Goal: Register for event/course

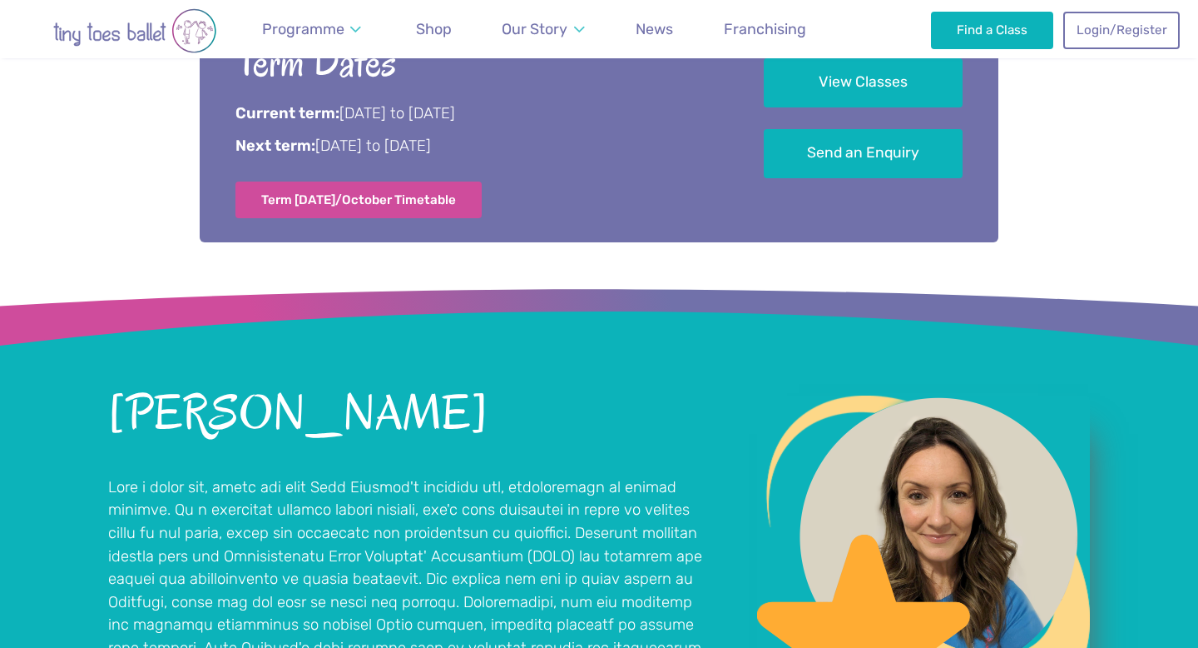
scroll to position [1025, 0]
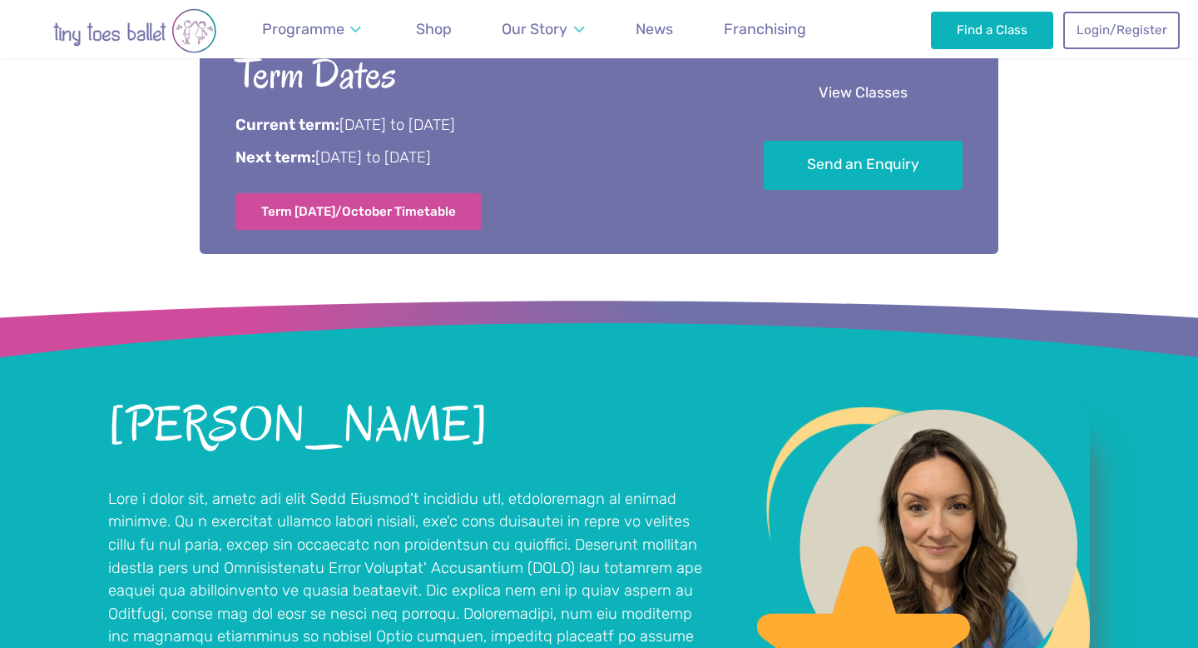
click at [864, 98] on link "View Classes" at bounding box center [863, 93] width 199 height 49
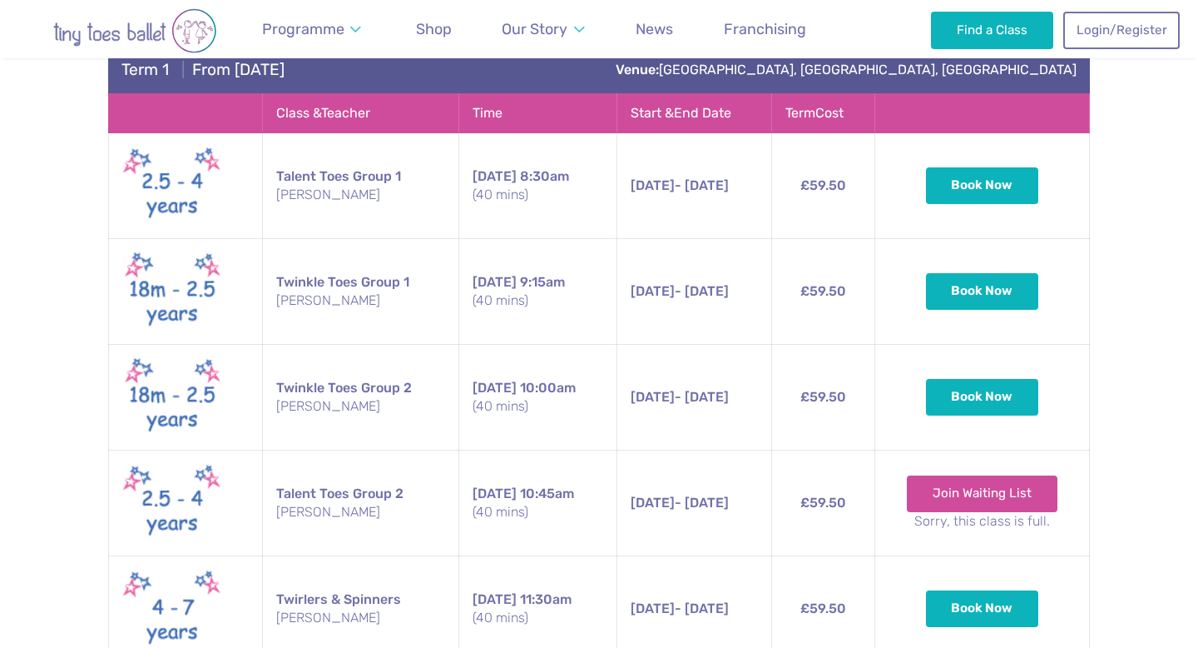
scroll to position [3004, 0]
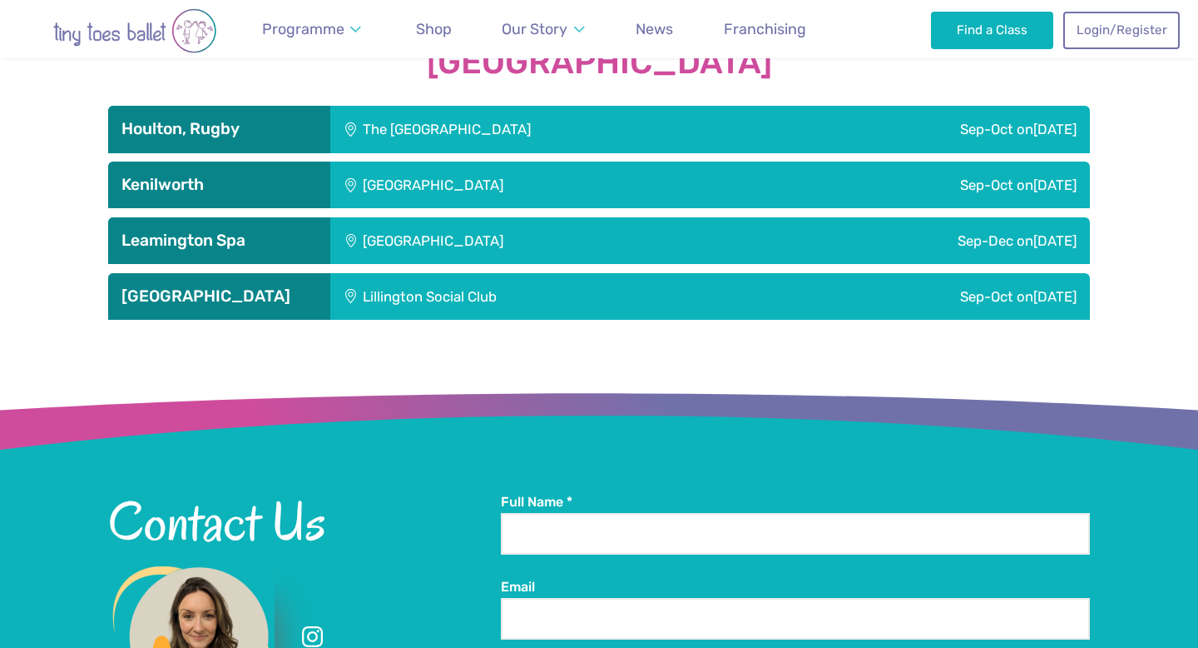
scroll to position [2439, 0]
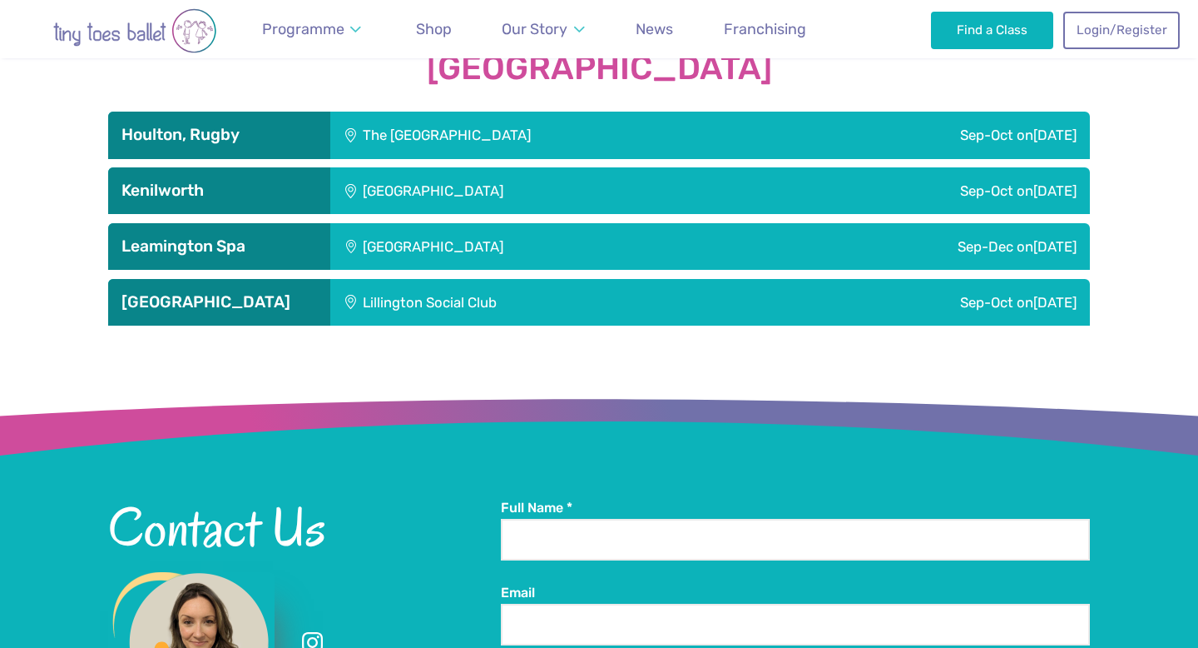
click at [430, 306] on div "Lillington Social Club" at bounding box center [541, 302] width 423 height 47
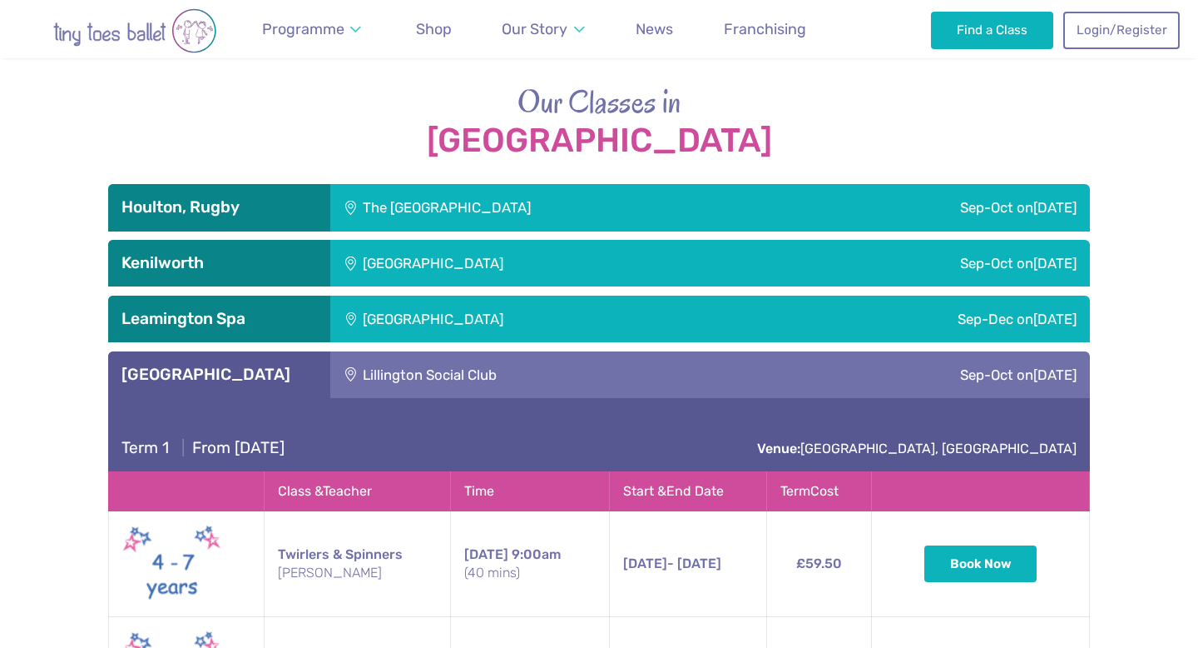
scroll to position [2364, 0]
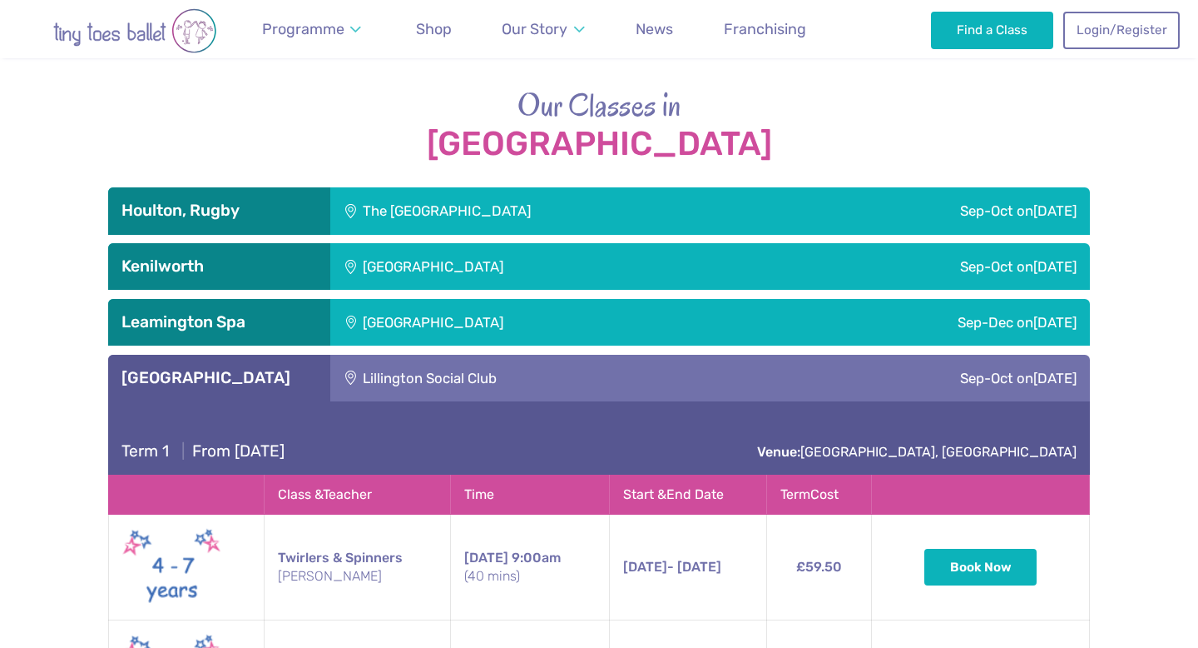
click at [426, 276] on div "[GEOGRAPHIC_DATA]" at bounding box center [544, 266] width 429 height 47
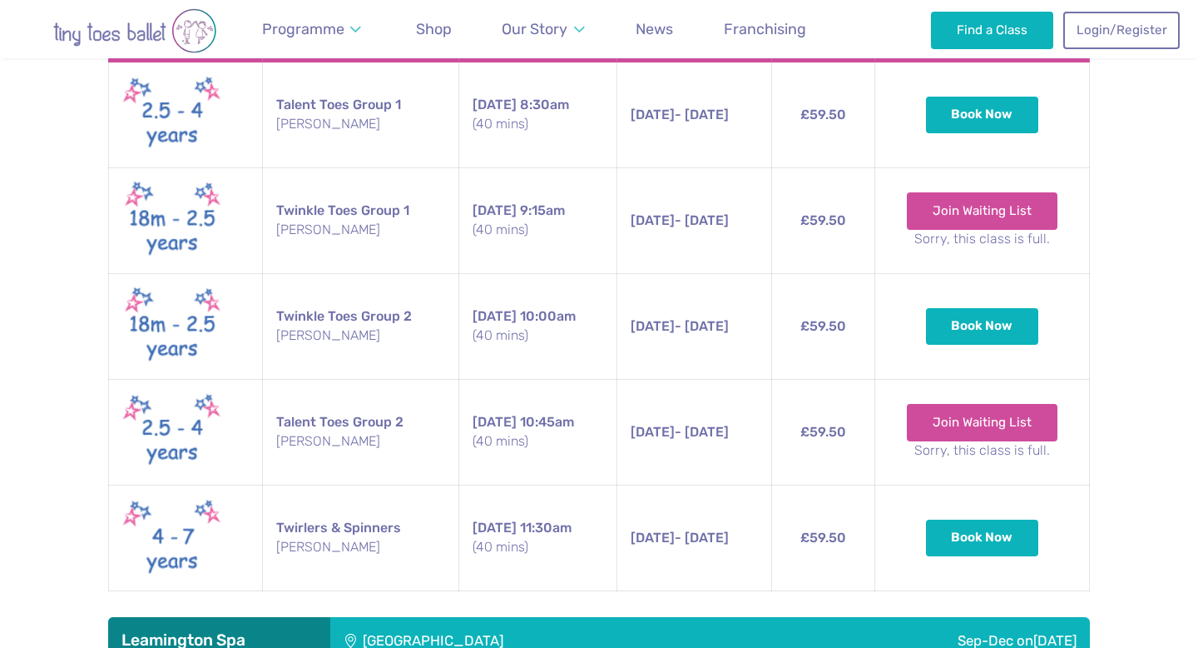
scroll to position [2717, 0]
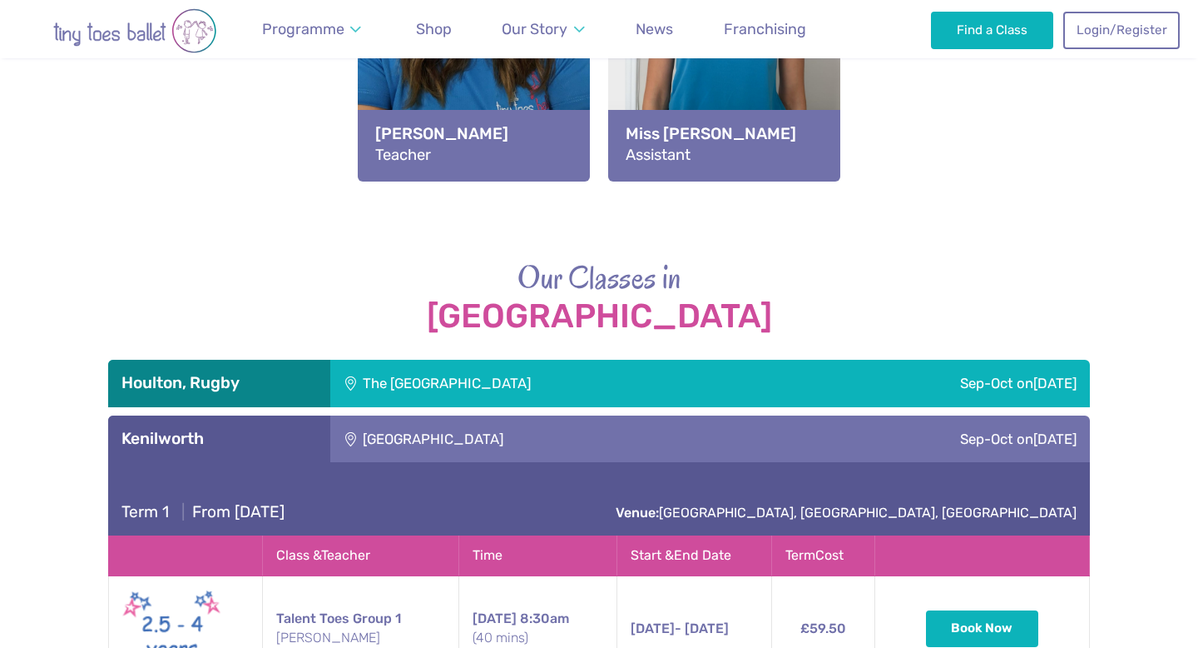
click at [400, 375] on div "The [GEOGRAPHIC_DATA]" at bounding box center [557, 383] width 455 height 47
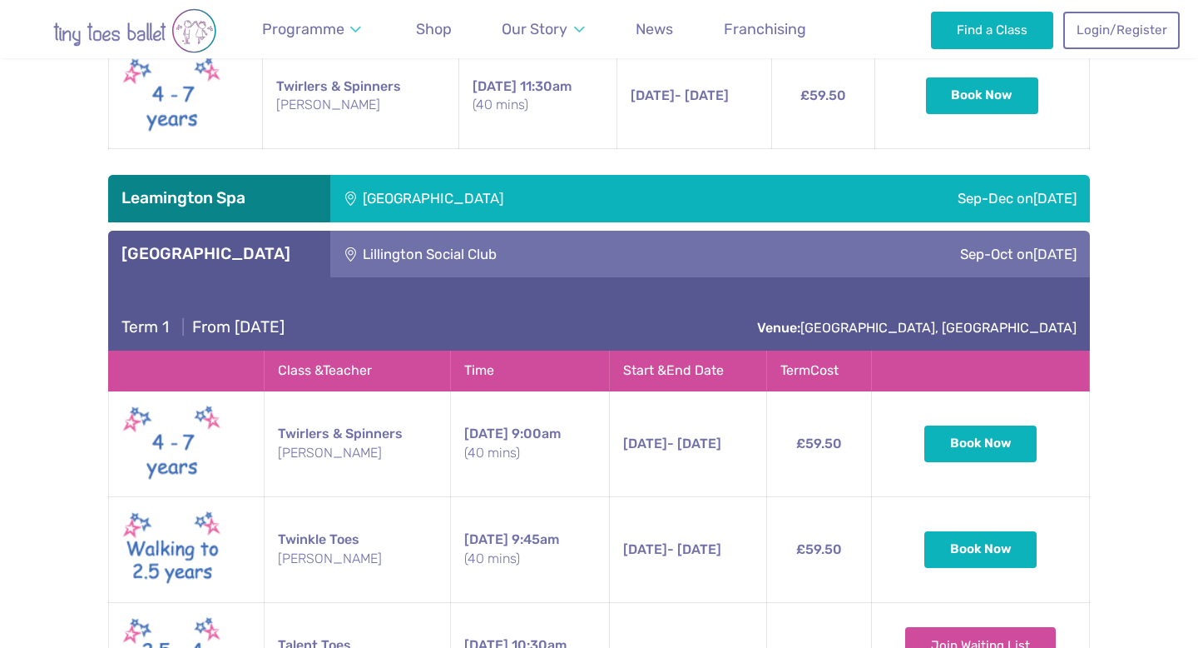
scroll to position [3506, 0]
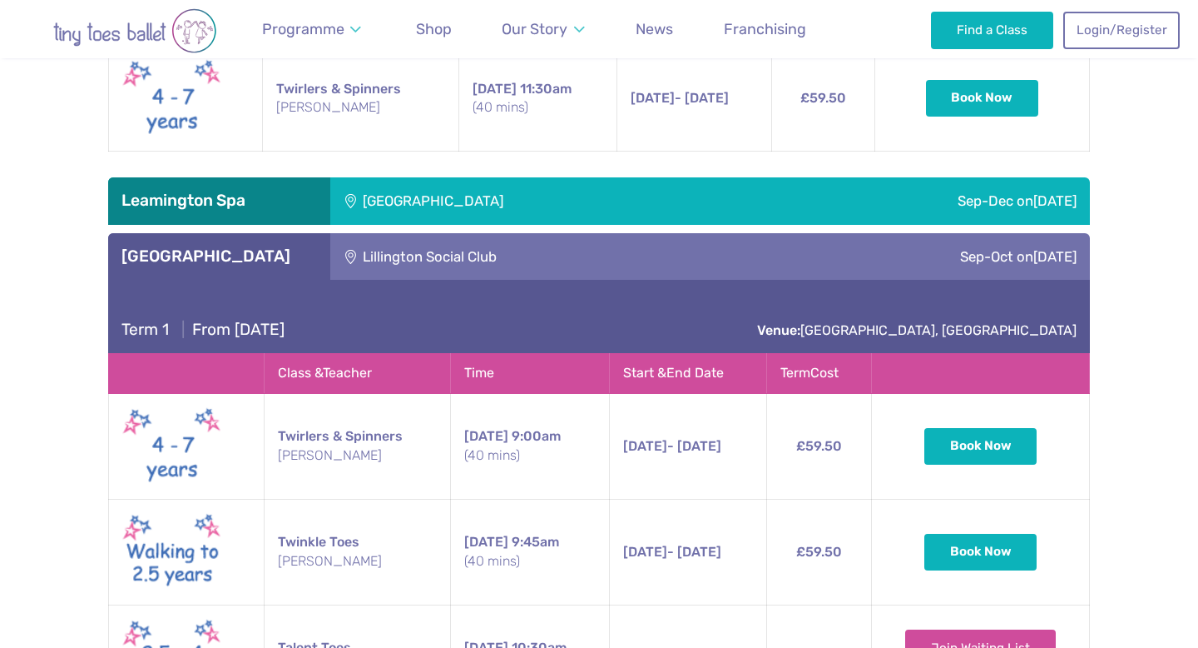
click at [499, 186] on div "[GEOGRAPHIC_DATA]" at bounding box center [543, 200] width 426 height 47
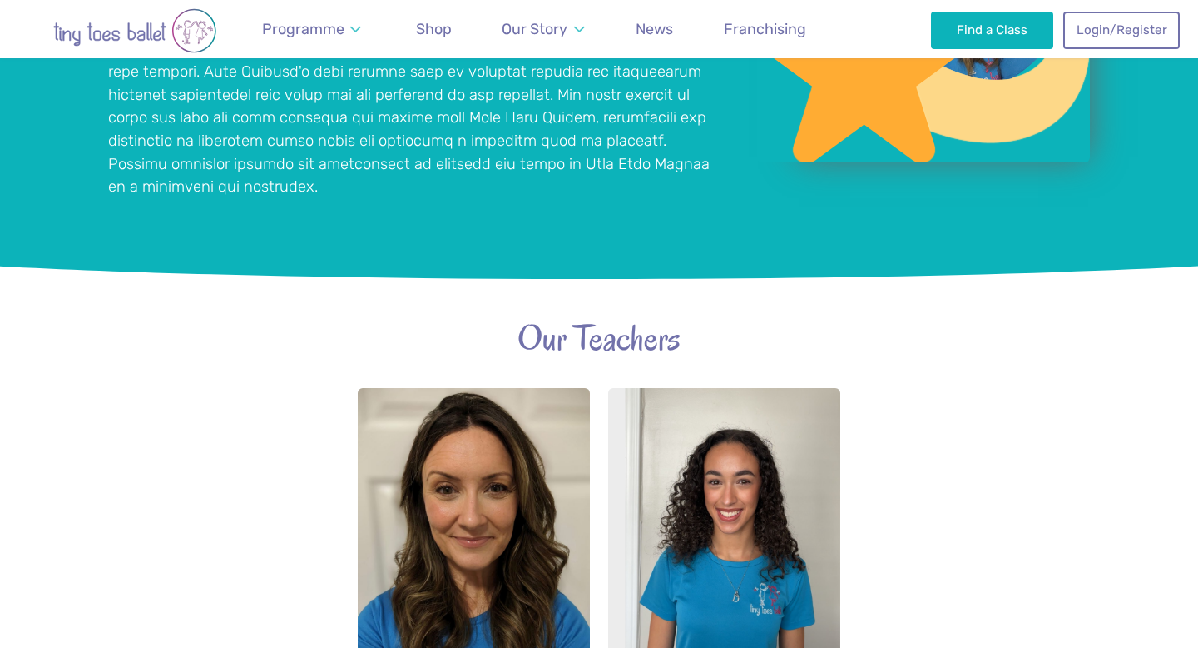
scroll to position [1613, 0]
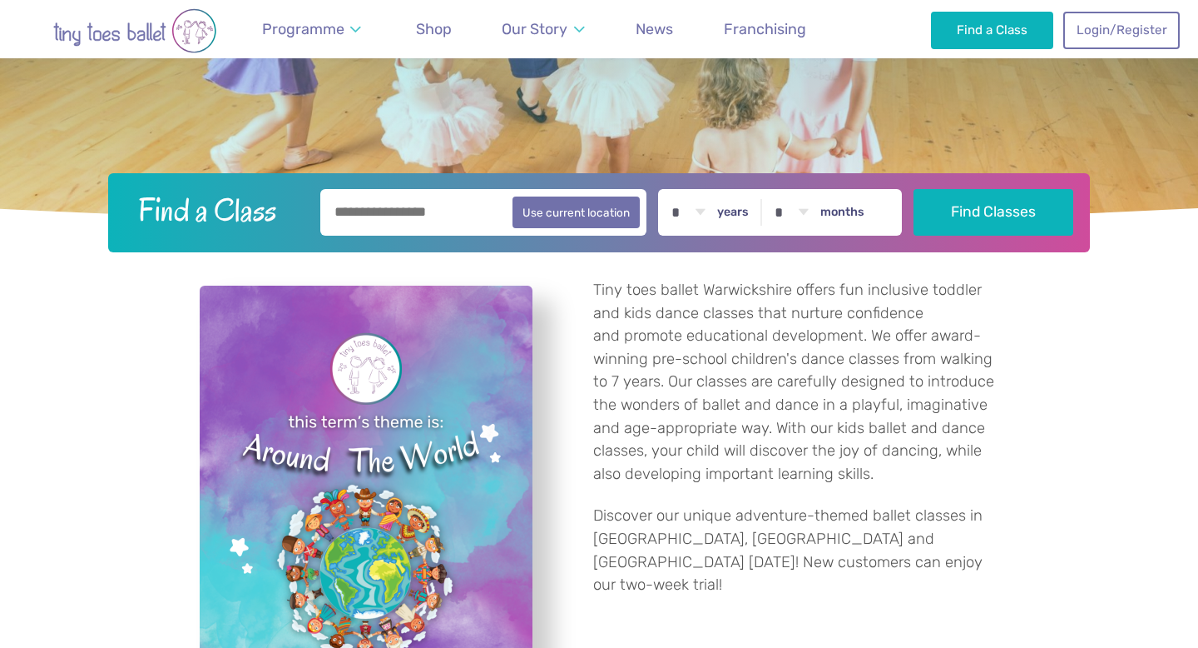
scroll to position [325, 0]
